Goal: Communication & Community: Answer question/provide support

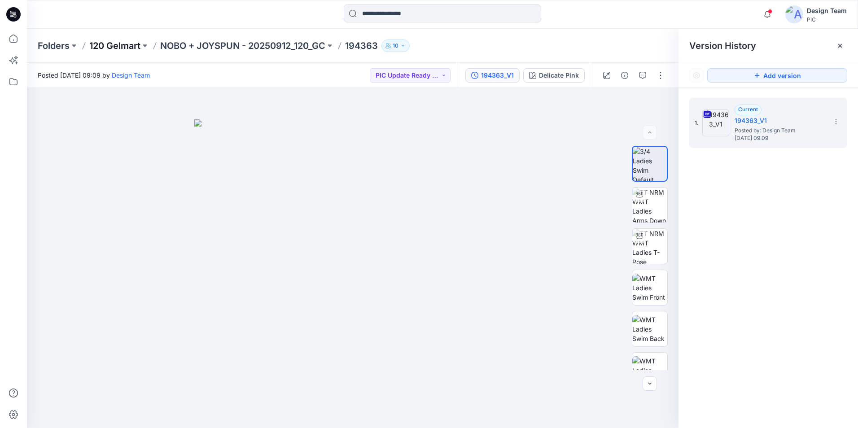
click at [132, 46] on p "120 Gelmart" at bounding box center [114, 46] width 51 height 13
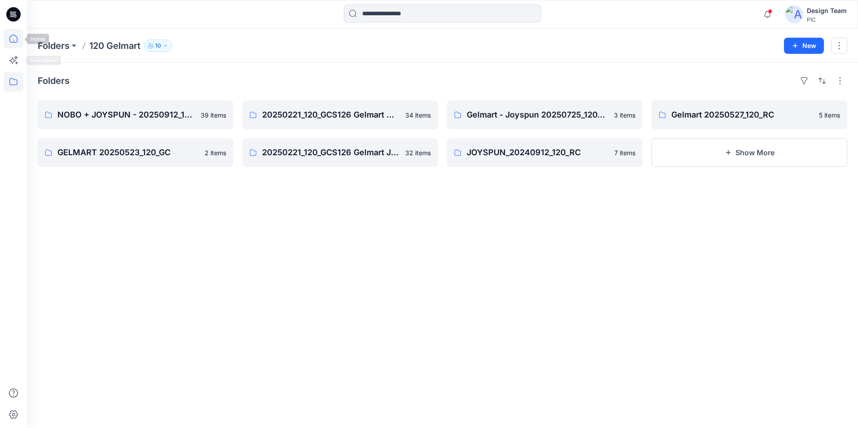
click at [12, 40] on icon at bounding box center [14, 39] width 20 height 20
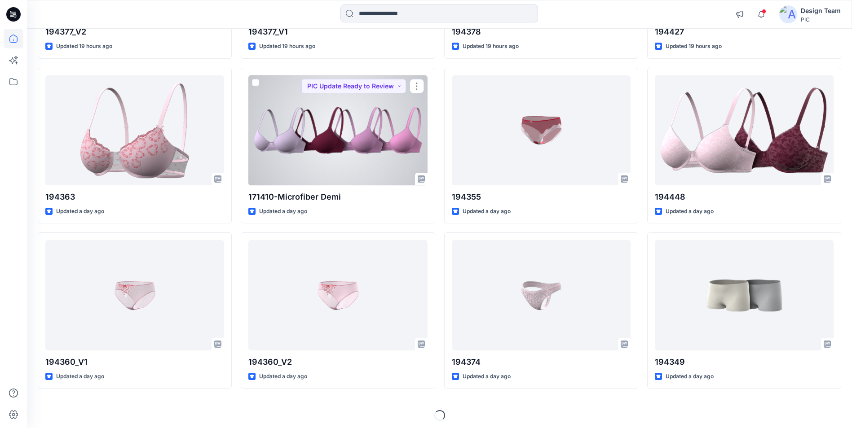
scroll to position [723, 0]
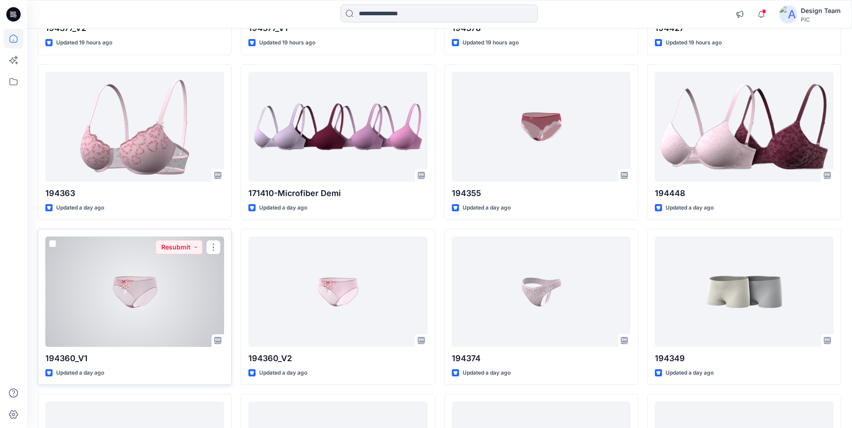
click at [186, 286] on div at bounding box center [134, 292] width 179 height 110
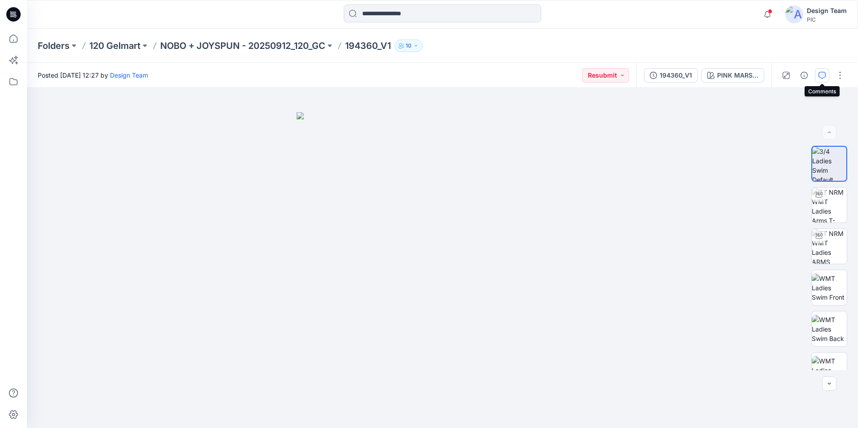
click at [824, 75] on icon "button" at bounding box center [822, 75] width 3 height 0
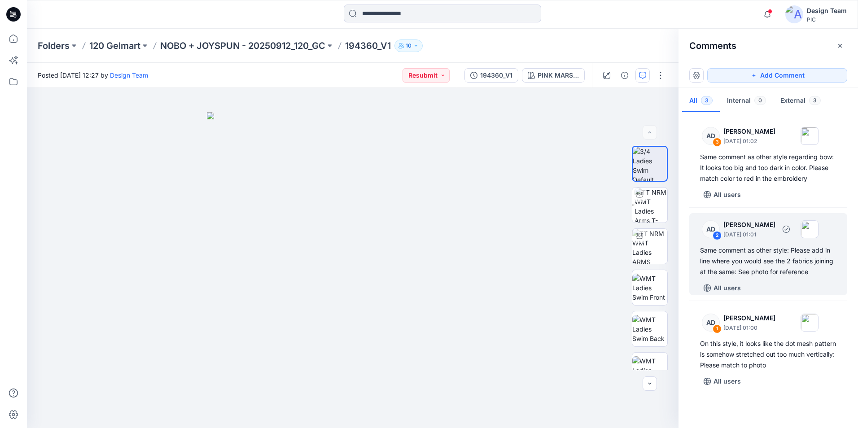
click at [799, 273] on div "Same comment as other style: Please add in line where you would see the 2 fabri…" at bounding box center [768, 261] width 136 height 32
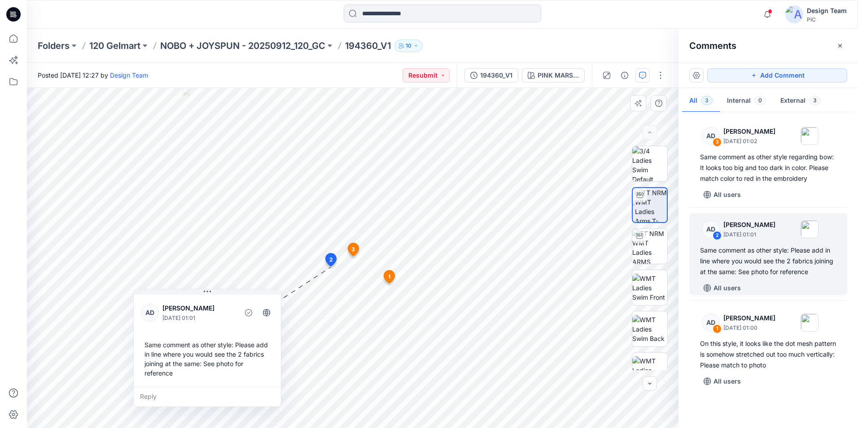
click at [188, 362] on div "Same comment as other style: Please add in line where you would see the 2 fabri…" at bounding box center [207, 359] width 133 height 45
click at [147, 399] on div "Reply" at bounding box center [207, 397] width 147 height 20
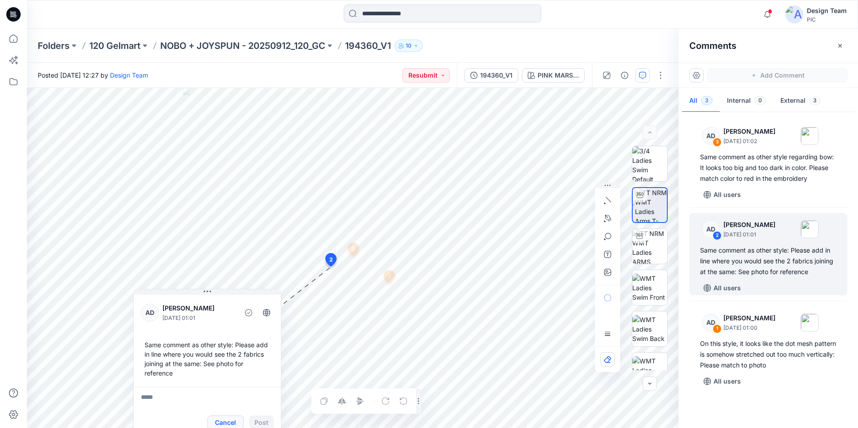
click at [233, 420] on button "Cancel" at bounding box center [225, 423] width 36 height 14
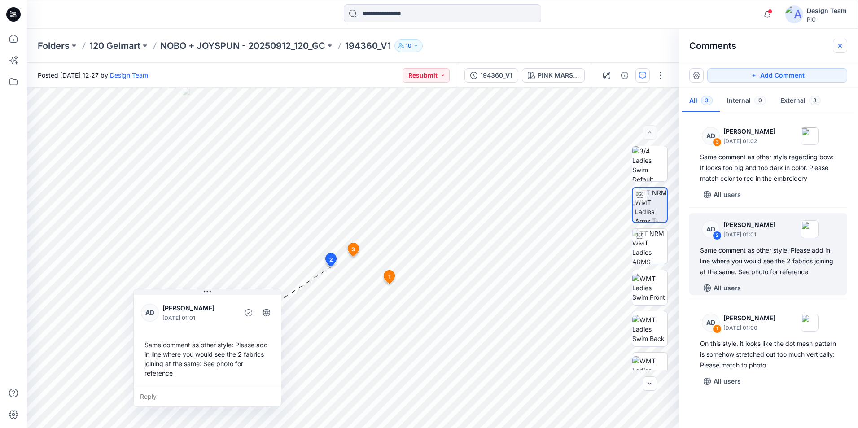
click at [843, 44] on icon "button" at bounding box center [840, 45] width 7 height 7
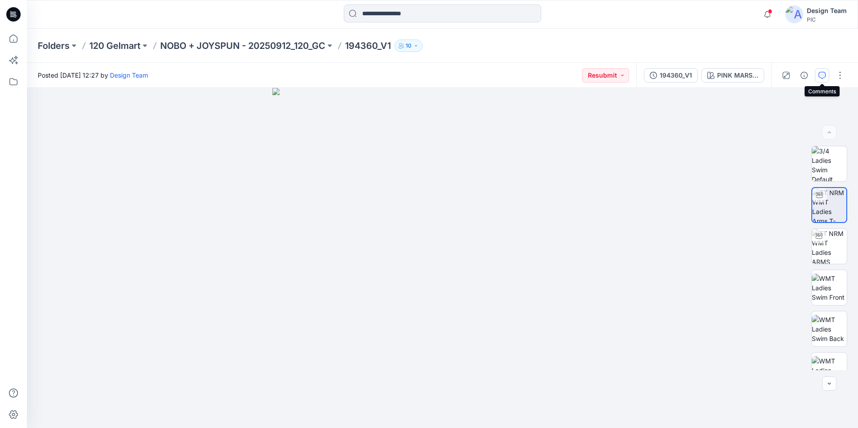
click at [821, 74] on icon "button" at bounding box center [822, 75] width 7 height 7
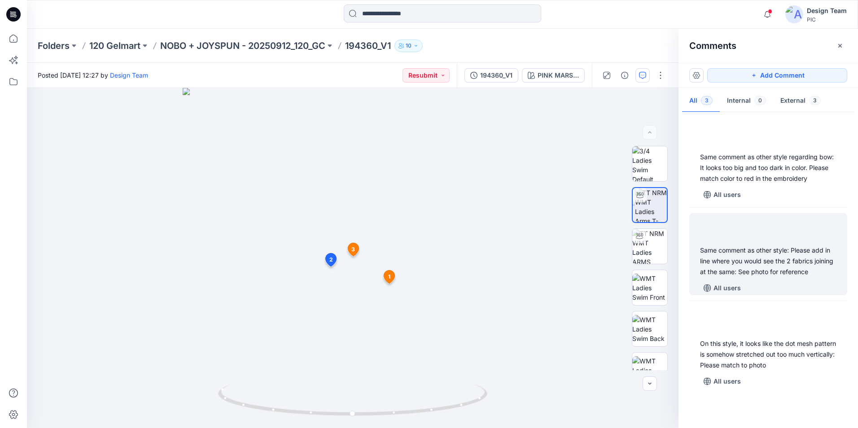
click at [724, 265] on div "Same comment as other style: Please add in line where you would see the 2 fabri…" at bounding box center [768, 261] width 136 height 32
